Goal: Task Accomplishment & Management: Use online tool/utility

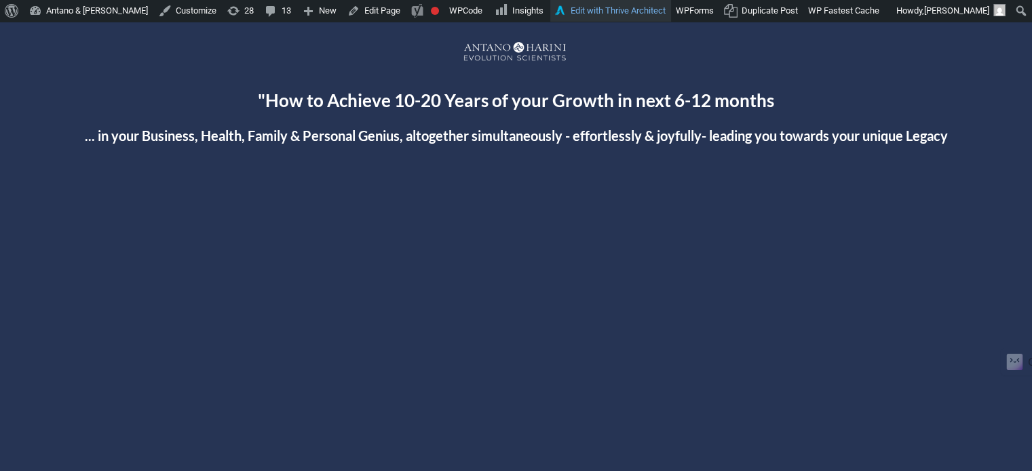
click at [559, 14] on link "Edit with Thrive Architect" at bounding box center [610, 11] width 121 height 22
click at [350, 16] on link "Edit Page" at bounding box center [374, 11] width 64 height 22
click at [579, 6] on link "Edit with Thrive Architect" at bounding box center [610, 11] width 121 height 22
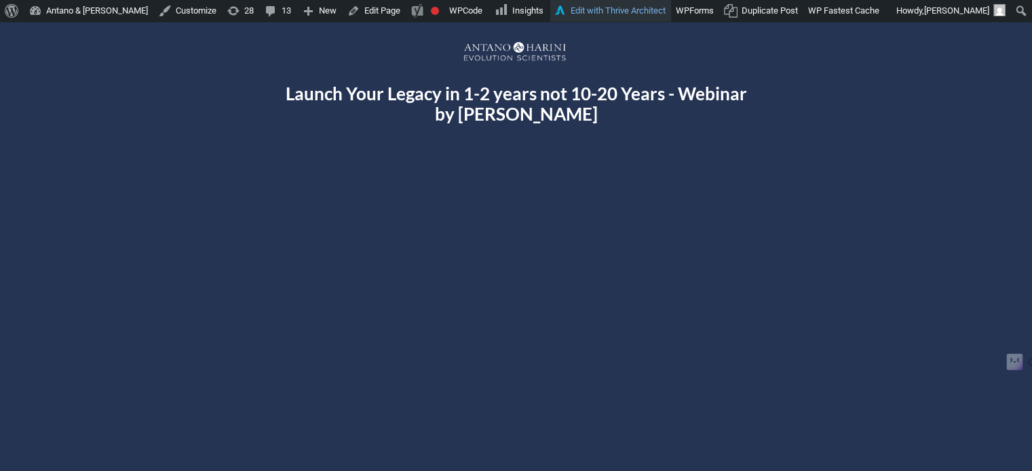
click at [607, 15] on link "Edit with Thrive Architect" at bounding box center [610, 11] width 121 height 22
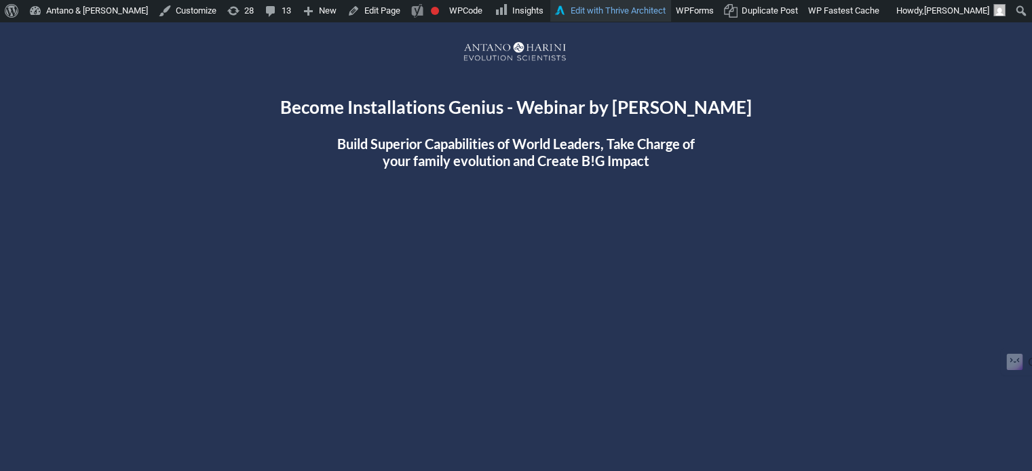
click at [550, 13] on link "Edit with Thrive Architect" at bounding box center [610, 11] width 121 height 22
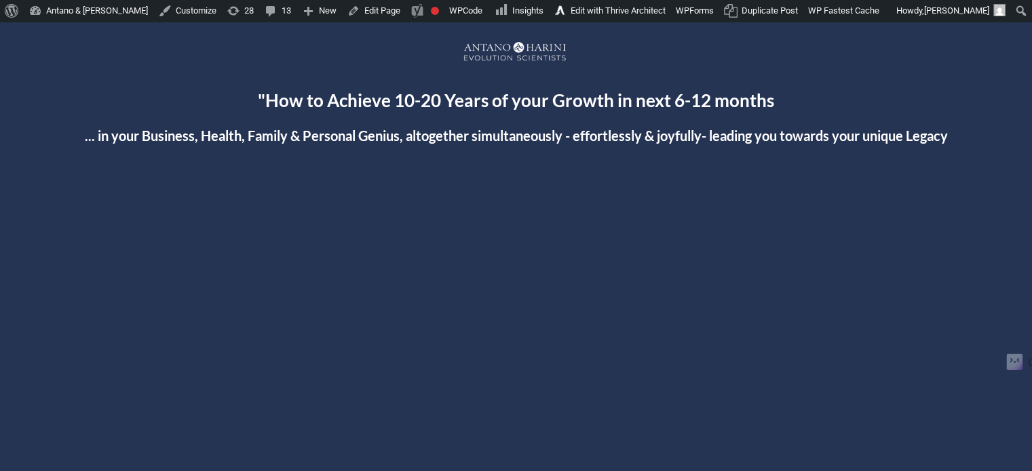
click at [524, 412] on div at bounding box center [515, 415] width 785 height 441
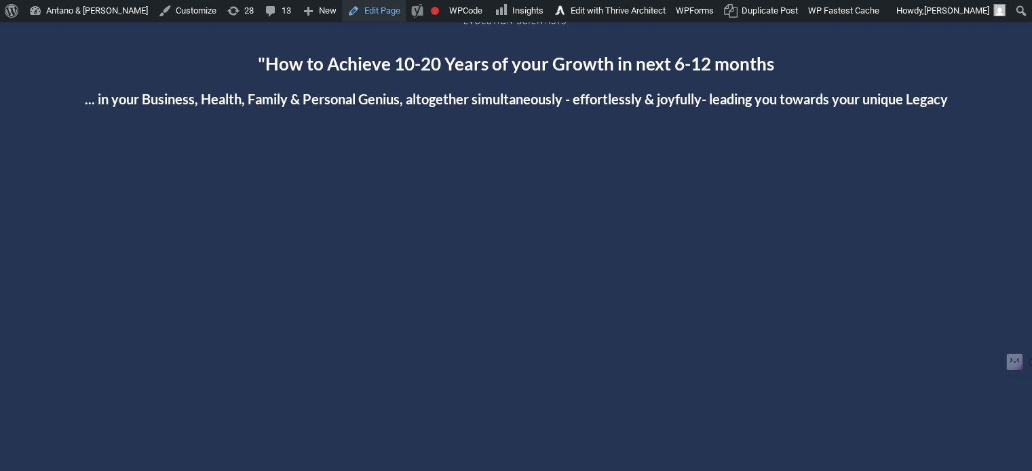
scroll to position [31, 0]
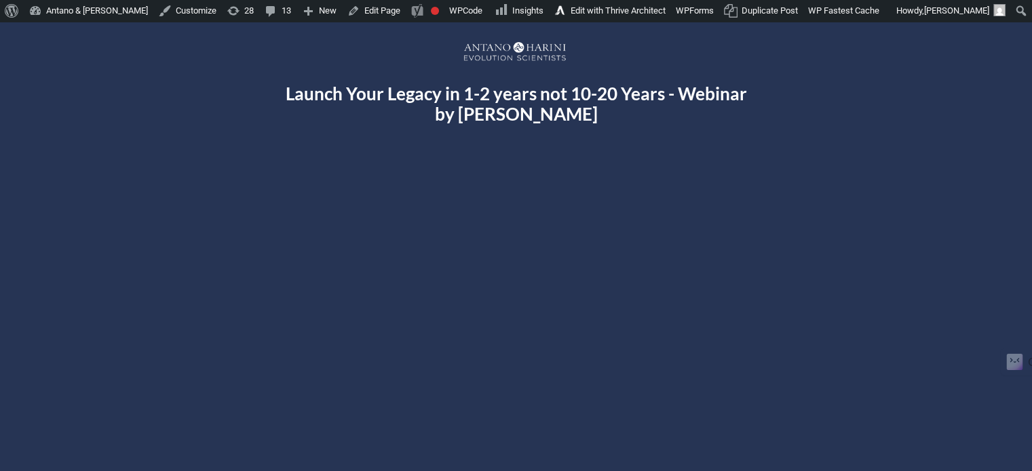
click at [520, 393] on div at bounding box center [515, 390] width 785 height 441
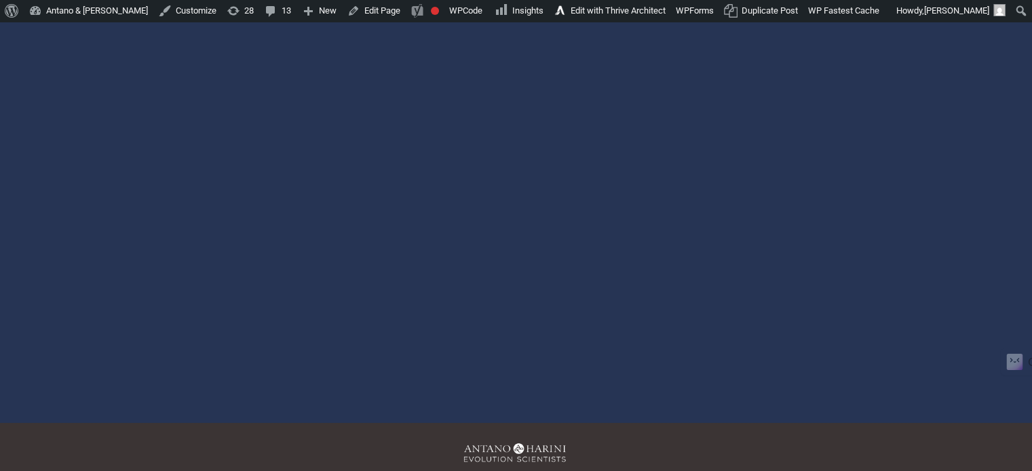
scroll to position [148, 0]
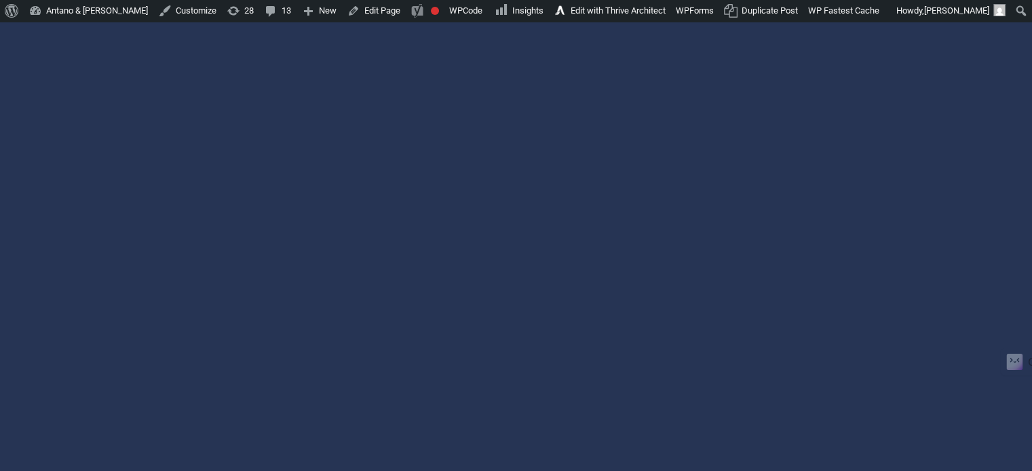
click at [517, 265] on div at bounding box center [516, 263] width 812 height 457
